Goal: Information Seeking & Learning: Stay updated

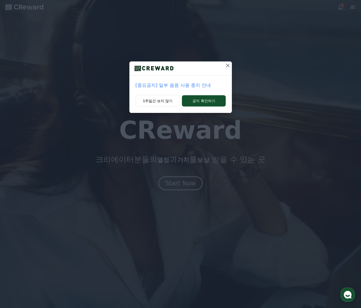
click at [187, 87] on p "[중요공지] 일부 음원 사용 중지 안내" at bounding box center [180, 85] width 90 height 7
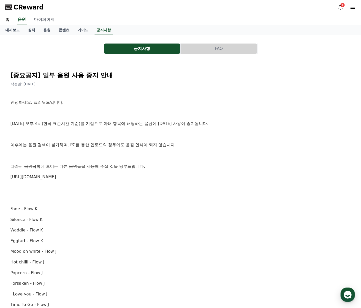
click at [41, 23] on link "마이페이지" at bounding box center [44, 19] width 29 height 11
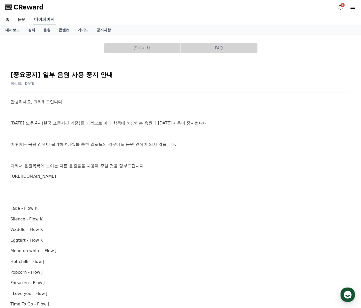
select select "**********"
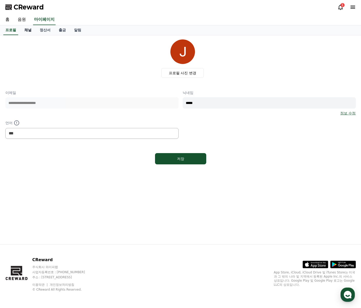
click at [30, 30] on link "채널" at bounding box center [27, 30] width 15 height 10
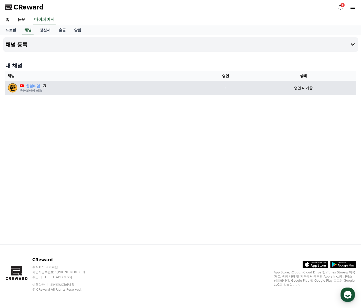
click at [44, 85] on icon at bounding box center [44, 85] width 3 height 3
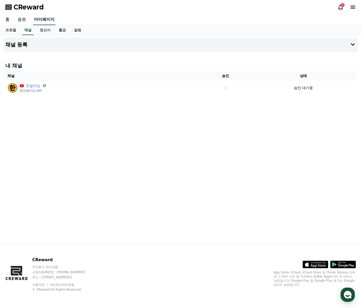
click at [45, 21] on link "마이페이지" at bounding box center [44, 19] width 23 height 11
select select "**********"
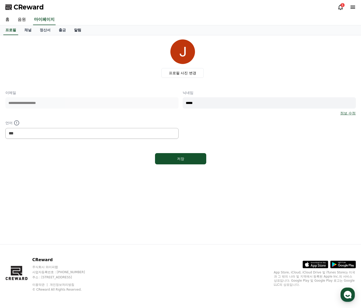
click at [71, 30] on link "알림" at bounding box center [77, 30] width 15 height 10
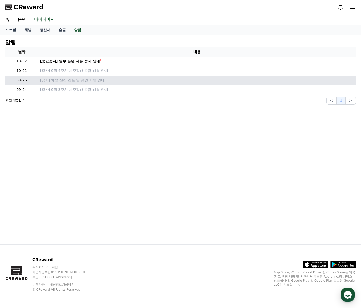
click at [98, 79] on p "[공지] 채널 신청 검토 및 승인 지연 안내" at bounding box center [196, 80] width 313 height 5
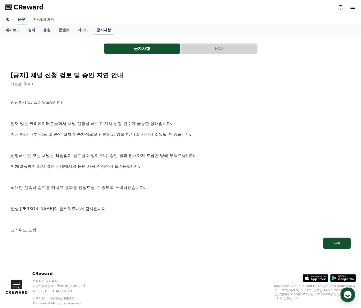
click at [102, 31] on link "공지사항" at bounding box center [103, 30] width 18 height 10
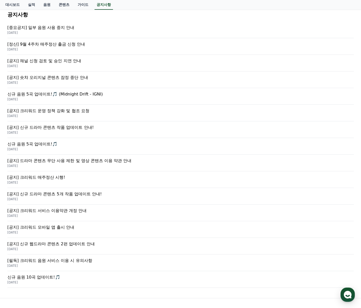
scroll to position [77, 0]
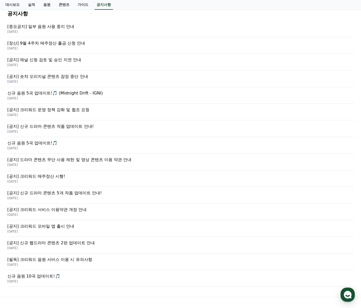
click at [80, 112] on p "[공지] 크리워드 운영 정책 강화 및 협조 요청" at bounding box center [180, 110] width 346 height 6
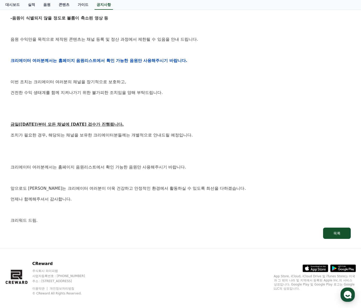
scroll to position [205, 0]
